Goal: Information Seeking & Learning: Learn about a topic

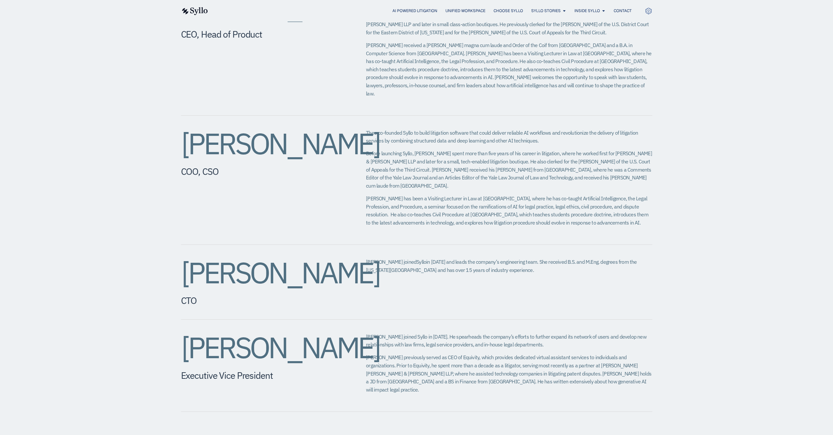
scroll to position [356, 0]
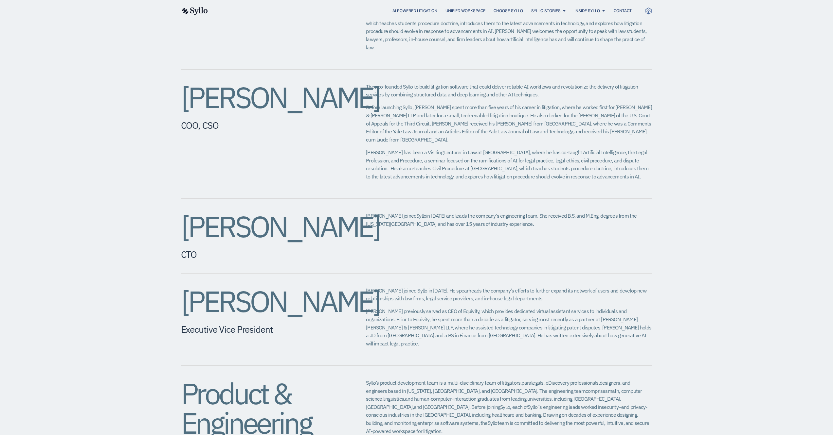
click at [287, 212] on h2 "[PERSON_NAME]" at bounding box center [260, 226] width 159 height 29
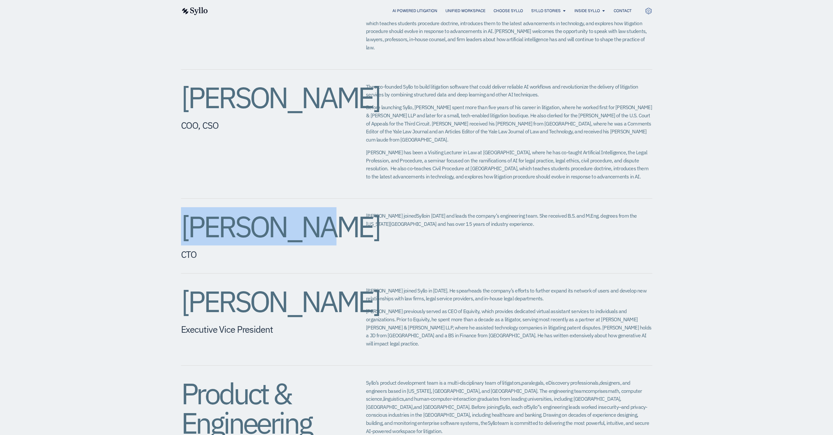
drag, startPoint x: 287, startPoint y: 198, endPoint x: 226, endPoint y: 203, distance: 61.4
click at [226, 212] on h2 "[PERSON_NAME]" at bounding box center [260, 226] width 159 height 29
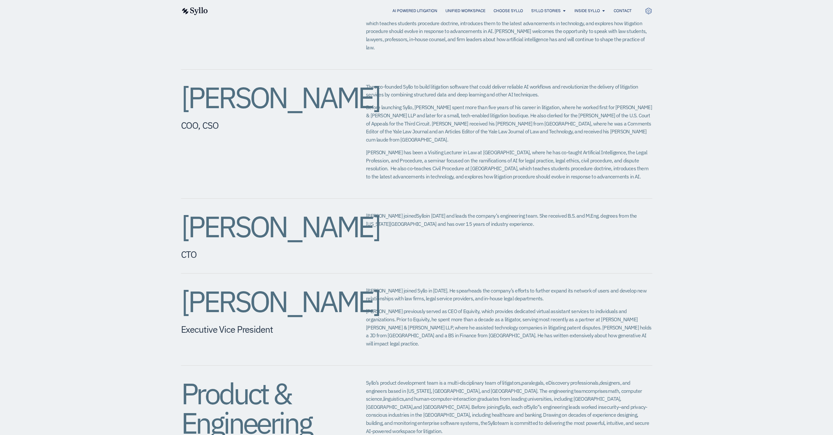
click at [593, 242] on div "[PERSON_NAME] CTO [PERSON_NAME] joined Syllo in [DATE] and leads the company’s …" at bounding box center [416, 236] width 471 height 75
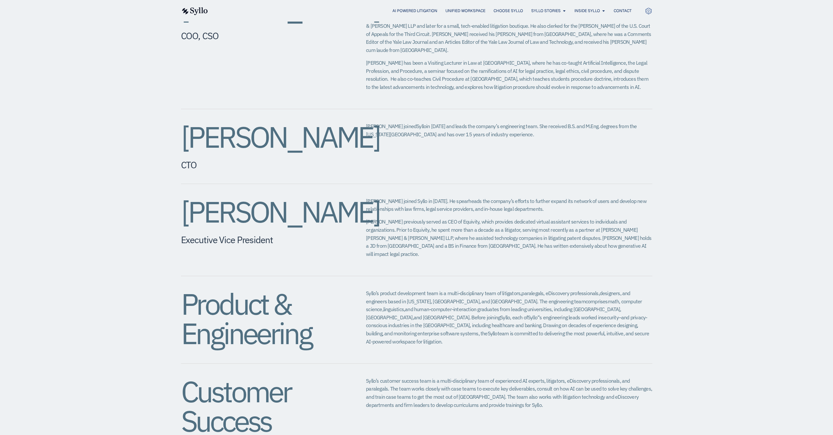
scroll to position [450, 0]
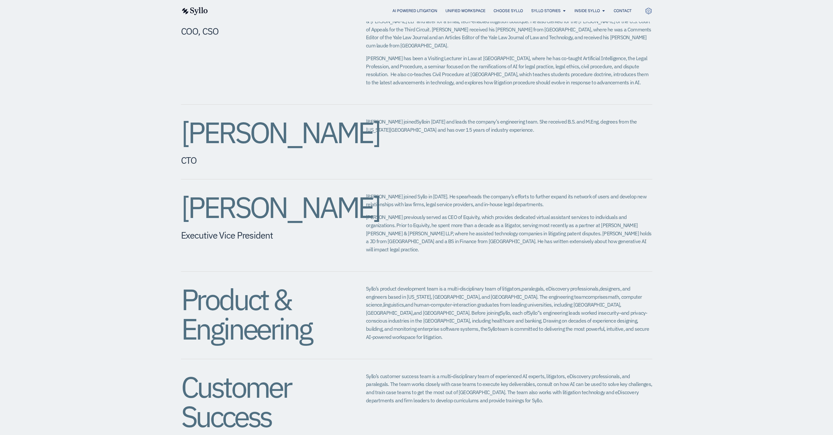
click at [414, 310] on span "and [GEOGRAPHIC_DATA]. Before joining" at bounding box center [457, 313] width 86 height 7
click at [539, 310] on span "s engineering leads worked in" at bounding box center [570, 313] width 62 height 7
drag, startPoint x: 470, startPoint y: 291, endPoint x: 516, endPoint y: 293, distance: 45.8
click at [539, 310] on span "s engineering leads worked in" at bounding box center [570, 313] width 62 height 7
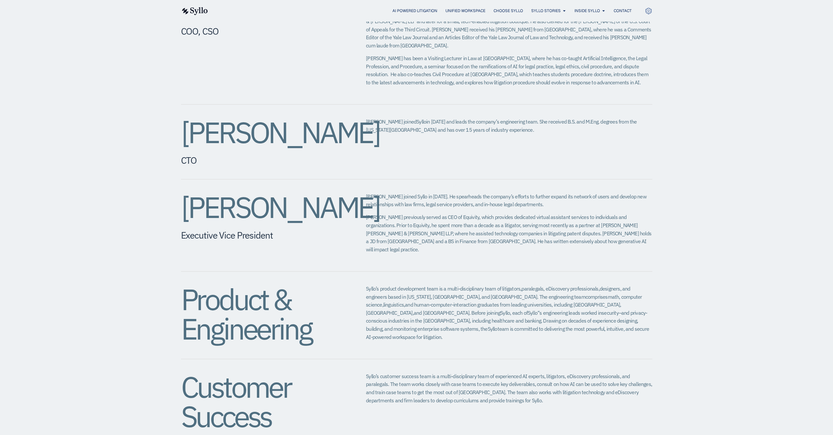
click at [518, 293] on p "Syllo’s product development team is a multi-disciplinary team of litigators, pa…" at bounding box center [509, 313] width 286 height 56
click at [656, 284] on div "[PERSON_NAME] CEO, Head of Product [PERSON_NAME] co-founded Syllo in [DATE] to …" at bounding box center [416, 141] width 833 height 659
drag, startPoint x: 630, startPoint y: 294, endPoint x: 451, endPoint y: 296, distance: 178.6
click at [464, 296] on p "Syllo’s product development team is a multi-disciplinary team of litigators, pa…" at bounding box center [509, 313] width 286 height 56
click at [447, 310] on span "and privacy-conscious industries in the [GEOGRAPHIC_DATA], including healthcare…" at bounding box center [506, 321] width 281 height 23
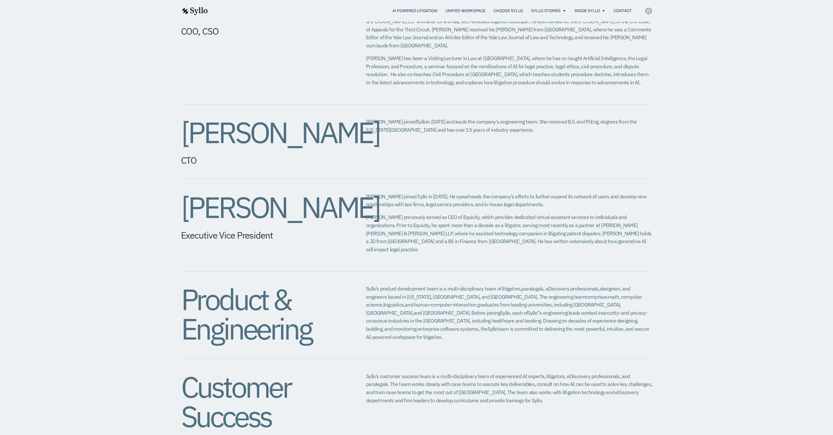
drag, startPoint x: 444, startPoint y: 297, endPoint x: 496, endPoint y: 298, distance: 51.7
click at [460, 310] on span "and privacy-conscious industries in the [GEOGRAPHIC_DATA], including healthcare…" at bounding box center [506, 321] width 281 height 23
click at [593, 310] on span "and privacy-conscious industries in the [GEOGRAPHIC_DATA], including healthcare…" at bounding box center [506, 321] width 281 height 23
drag, startPoint x: 629, startPoint y: 295, endPoint x: 372, endPoint y: 310, distance: 257.2
click at [375, 309] on div "Syllo’s product development team is a multi-disciplinary team of litigators, pa…" at bounding box center [509, 315] width 286 height 61
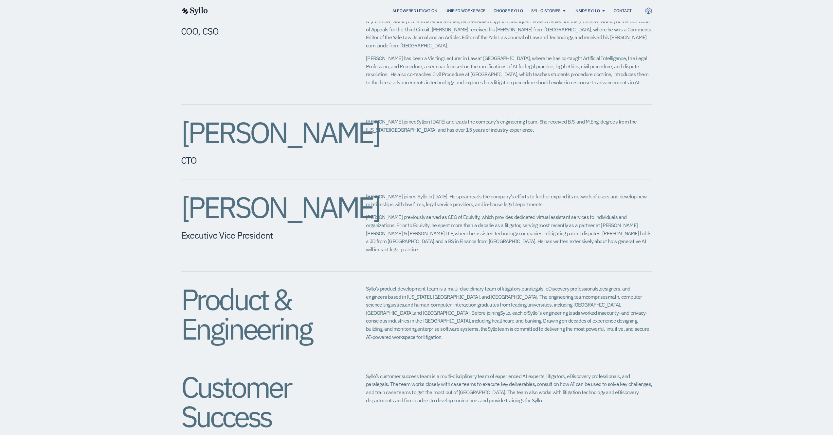
click at [372, 310] on div "Syllo’s product development team is a multi-disciplinary team of litigators, pa…" at bounding box center [509, 315] width 286 height 61
drag, startPoint x: 372, startPoint y: 309, endPoint x: 564, endPoint y: 299, distance: 192.3
click at [563, 299] on p "Syllo’s product development team is a multi-disciplinary team of litigators, pa…" at bounding box center [509, 313] width 286 height 56
click at [564, 310] on span "and privacy-conscious industries in the [GEOGRAPHIC_DATA], including healthcare…" at bounding box center [506, 321] width 281 height 23
drag, startPoint x: 558, startPoint y: 304, endPoint x: 444, endPoint y: 305, distance: 113.5
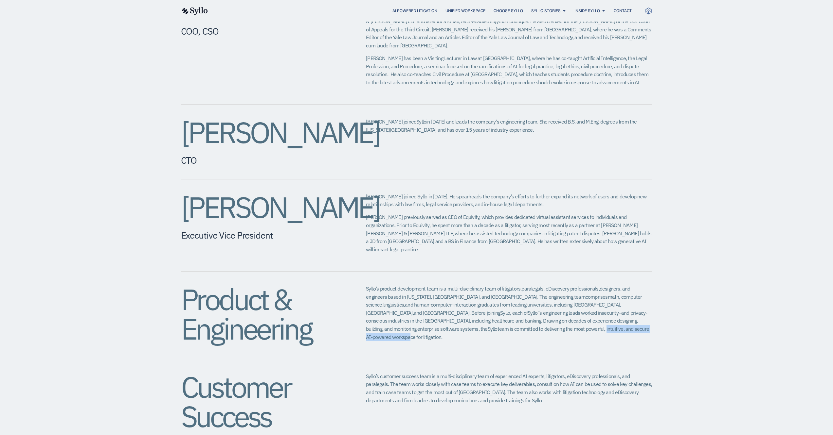
click at [447, 326] on span "team is committed to delivering the most powerful, intuitive, and secure AI-pow…" at bounding box center [507, 333] width 283 height 15
click at [444, 326] on span "team is committed to delivering the most powerful, intuitive, and secure AI-pow…" at bounding box center [507, 333] width 283 height 15
drag, startPoint x: 445, startPoint y: 305, endPoint x: 734, endPoint y: 292, distance: 289.5
click at [734, 292] on div "[PERSON_NAME] CEO, Head of Product [PERSON_NAME] co-founded Syllo in [DATE] to …" at bounding box center [416, 141] width 833 height 659
click at [652, 303] on div "[PERSON_NAME] CEO, Head of Product [PERSON_NAME] co-founded Syllo in [DATE] to …" at bounding box center [416, 141] width 833 height 659
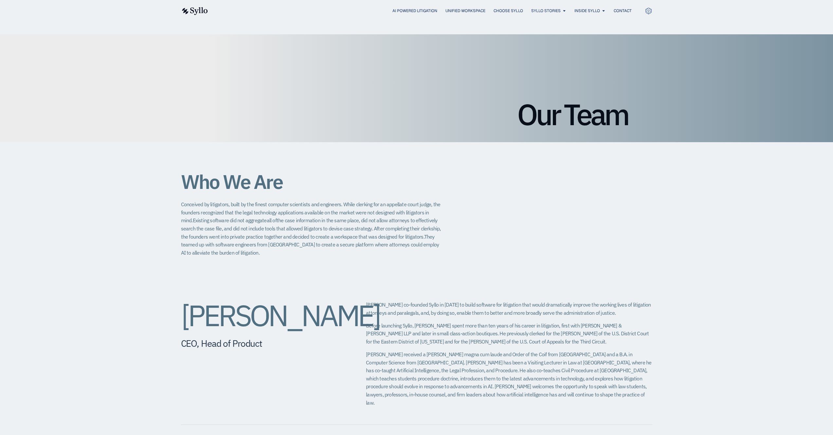
scroll to position [0, 0]
click at [436, 17] on span "AI Powered Litigation" at bounding box center [414, 17] width 45 height 6
